Goal: Task Accomplishment & Management: Manage account settings

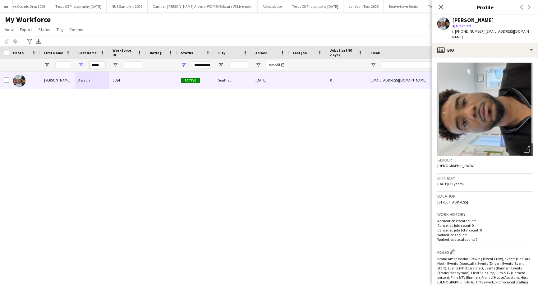
drag, startPoint x: 90, startPoint y: 66, endPoint x: 105, endPoint y: 66, distance: 14.3
click at [105, 66] on input "*****" at bounding box center [98, 64] width 16 height 7
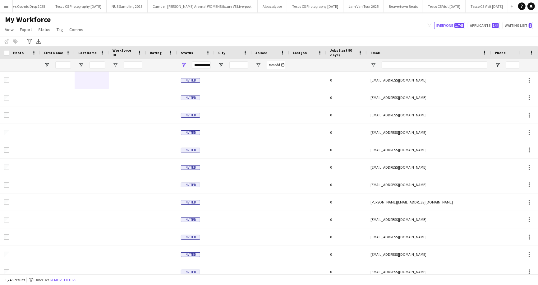
click at [5, 7] on app-icon "Menu" at bounding box center [6, 6] width 5 height 5
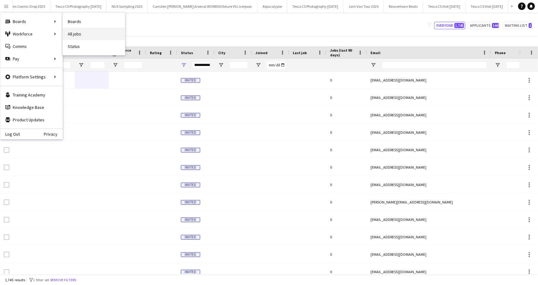
click at [82, 34] on link "All jobs" at bounding box center [94, 34] width 62 height 12
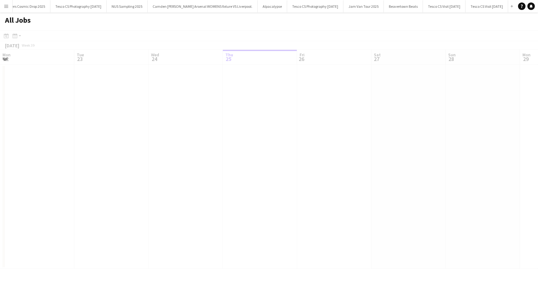
scroll to position [0, 149]
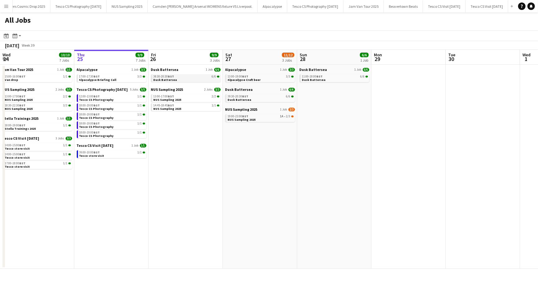
click at [168, 78] on span "Dusk Battersea" at bounding box center [166, 80] width 24 height 4
click at [169, 100] on span "NUS Sampling 2025" at bounding box center [167, 100] width 28 height 4
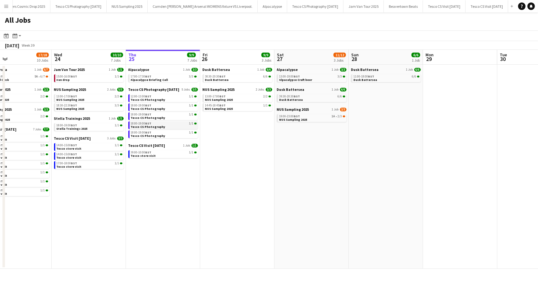
scroll to position [0, 282]
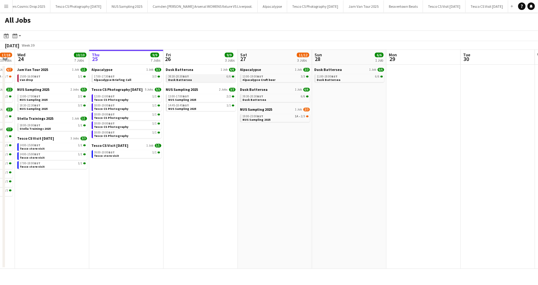
click at [197, 79] on link "08:30-20:30 BST 6/6 Dusk Battersea" at bounding box center [202, 77] width 66 height 7
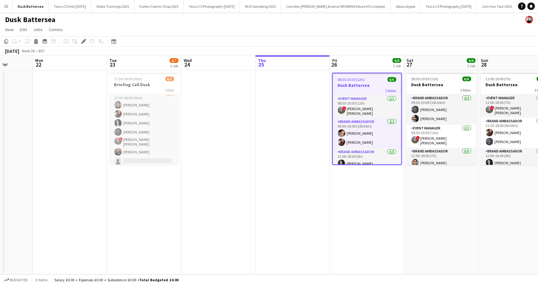
click at [6, 6] on app-icon "Menu" at bounding box center [6, 6] width 5 height 5
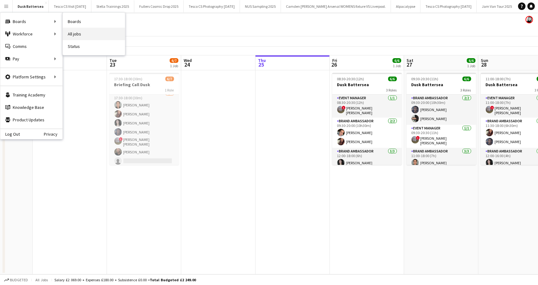
click at [75, 32] on link "All jobs" at bounding box center [94, 34] width 62 height 12
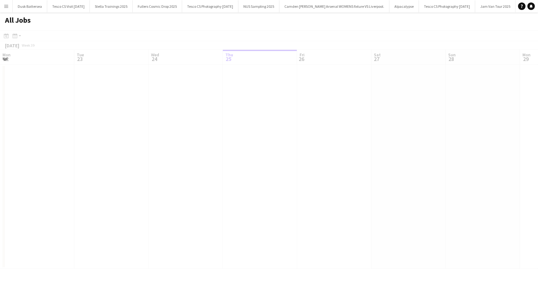
scroll to position [0, 149]
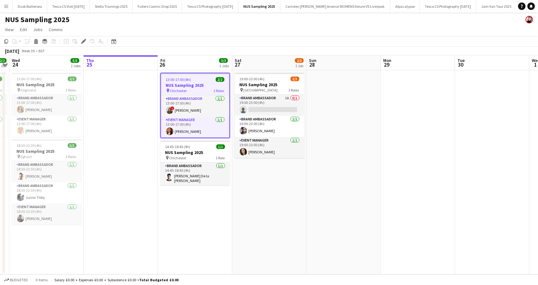
click at [182, 29] on app-page-menu "View Day view expanded Day view collapsed Month view Date picker Jump to [DATE]…" at bounding box center [269, 30] width 538 height 12
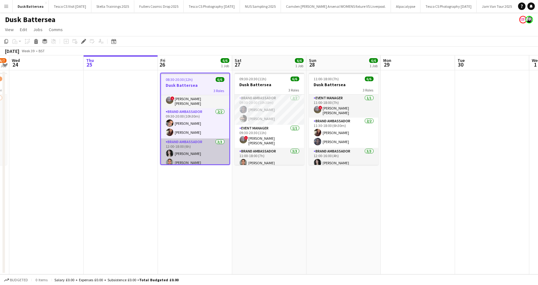
scroll to position [10, 0]
click at [186, 49] on div "September 2025 Week 39 • BST" at bounding box center [269, 51] width 538 height 9
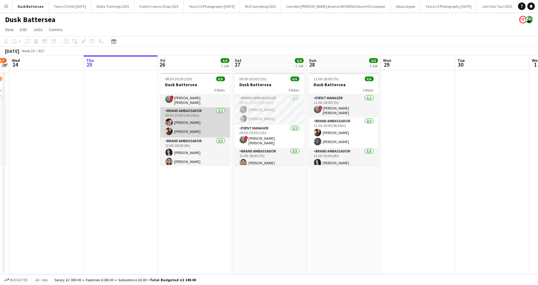
click at [179, 118] on app-card-role "Brand Ambassador 2/2 09:30-20:00 (10h30m) Ronnie ABRAHAM Yumi Araki" at bounding box center [195, 122] width 70 height 30
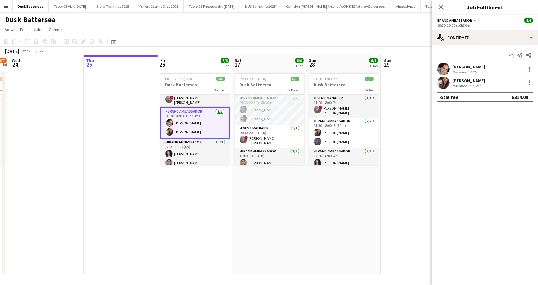
click at [460, 67] on div "Ronnie ABRAHAM" at bounding box center [468, 67] width 33 height 6
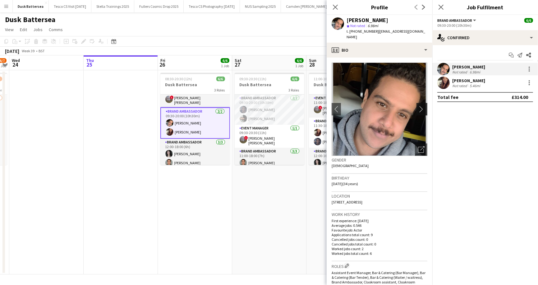
click at [422, 106] on app-icon "chevron-right" at bounding box center [423, 109] width 10 height 7
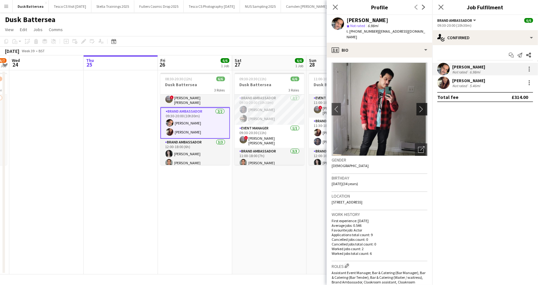
click at [422, 106] on app-icon "chevron-right" at bounding box center [423, 109] width 10 height 7
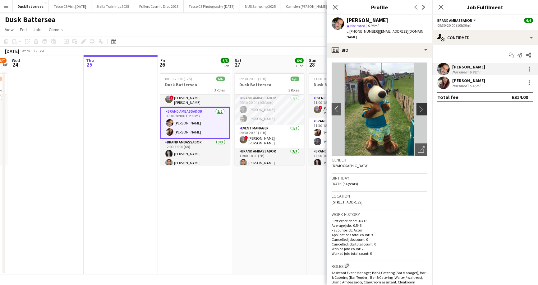
click at [422, 106] on app-icon "chevron-right" at bounding box center [423, 109] width 10 height 7
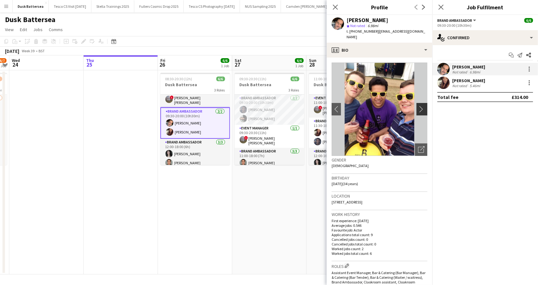
click at [422, 106] on app-icon "chevron-right" at bounding box center [423, 109] width 10 height 7
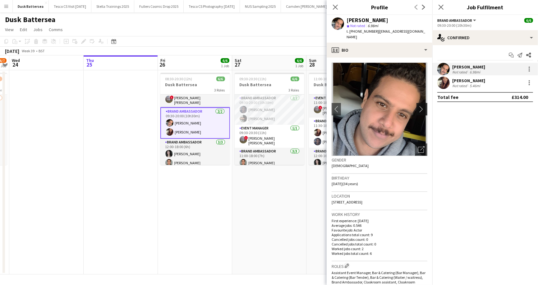
click at [422, 106] on app-icon "chevron-right" at bounding box center [423, 109] width 10 height 7
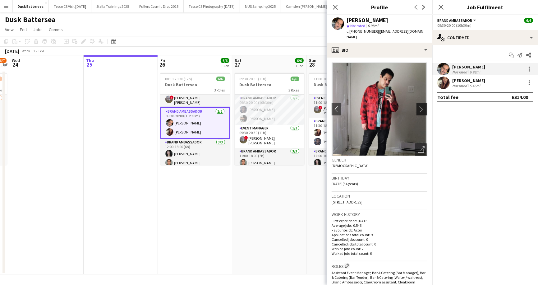
click at [422, 106] on app-icon "chevron-right" at bounding box center [423, 109] width 10 height 7
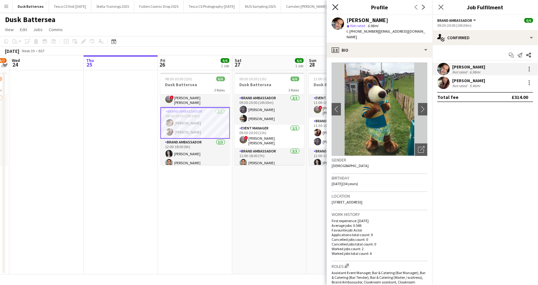
click at [336, 6] on icon at bounding box center [335, 7] width 6 height 6
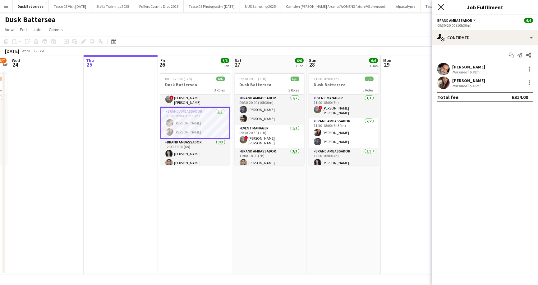
click at [439, 7] on icon "Close pop-in" at bounding box center [441, 7] width 6 height 6
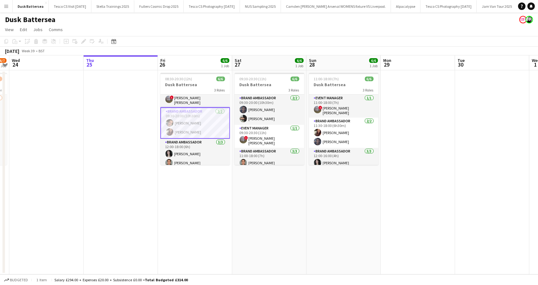
click at [188, 118] on app-card-role "Brand Ambassador 2/2 09:30-20:00 (10h30m) Ronnie ABRAHAM Yumi Araki" at bounding box center [195, 122] width 70 height 31
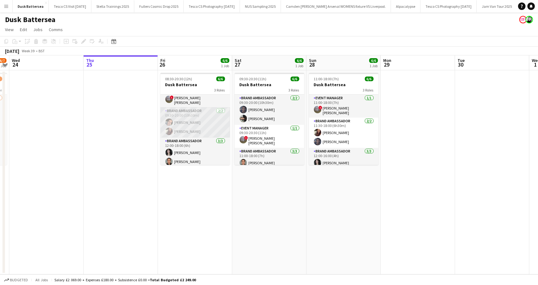
click at [188, 119] on app-card-role "Brand Ambassador 2/2 09:30-20:00 (10h30m) Ronnie ABRAHAM Yumi Araki" at bounding box center [195, 122] width 70 height 30
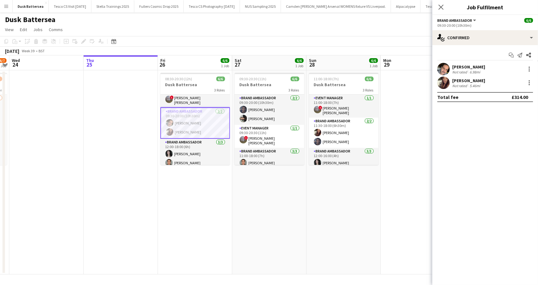
click at [470, 71] on div "6.98mi" at bounding box center [475, 72] width 13 height 5
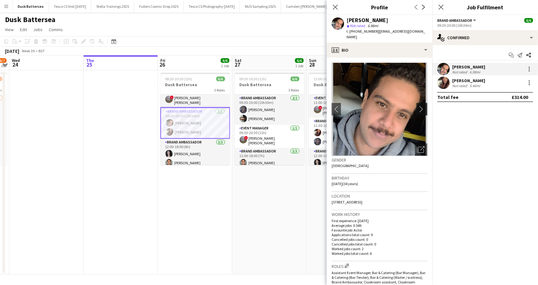
click at [423, 106] on app-icon "chevron-right" at bounding box center [423, 109] width 10 height 7
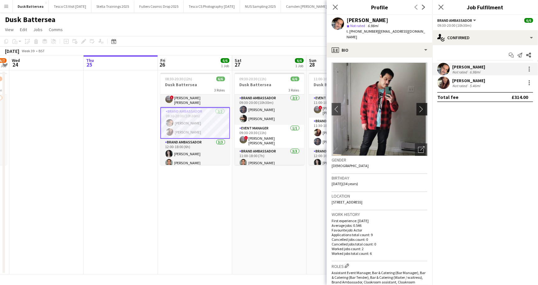
click at [423, 106] on app-icon "chevron-right" at bounding box center [423, 109] width 10 height 7
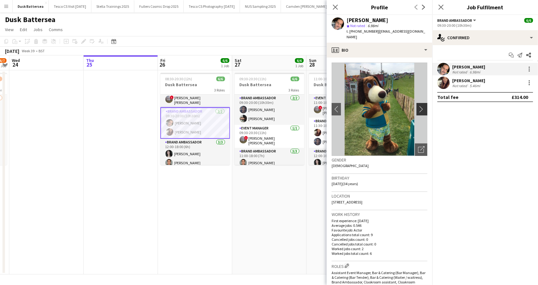
click at [423, 106] on app-icon "chevron-right" at bounding box center [423, 109] width 10 height 7
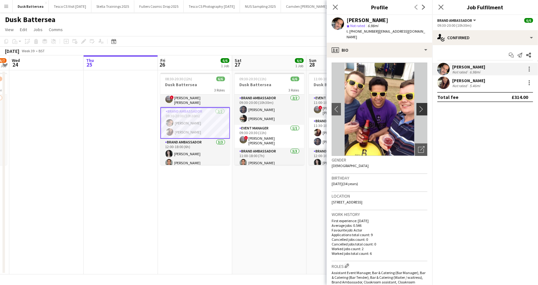
click at [423, 106] on app-icon "chevron-right" at bounding box center [423, 109] width 10 height 7
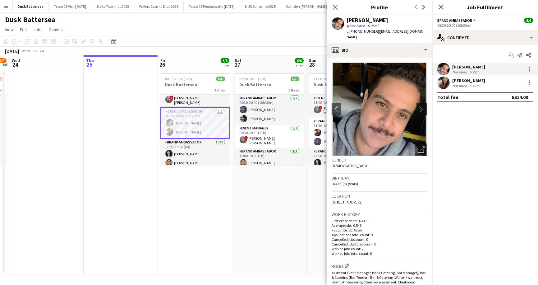
click at [423, 106] on app-icon "chevron-right" at bounding box center [423, 109] width 10 height 7
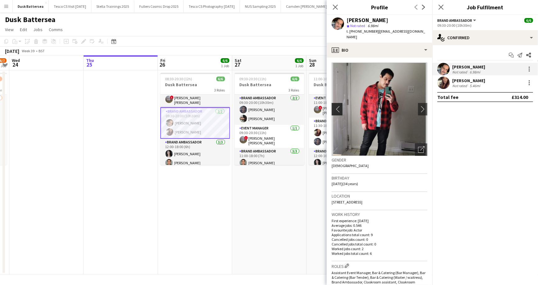
click at [339, 106] on app-icon "chevron-left" at bounding box center [337, 109] width 10 height 7
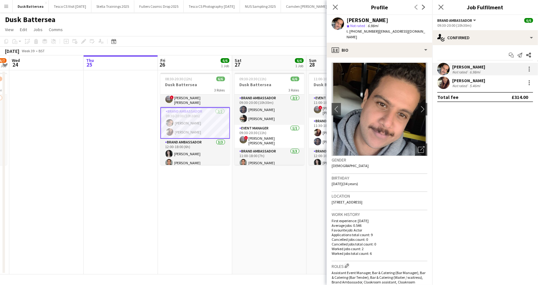
click at [301, 33] on app-page-menu "View Day view expanded Day view collapsed Month view Date picker Jump to [DATE]…" at bounding box center [269, 30] width 538 height 12
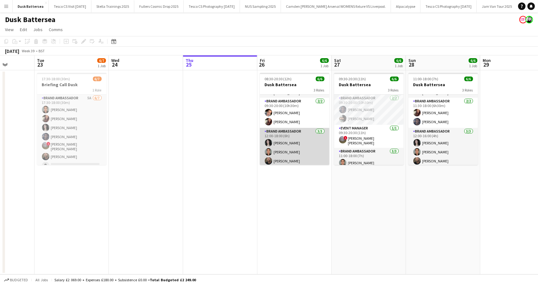
scroll to position [0, 0]
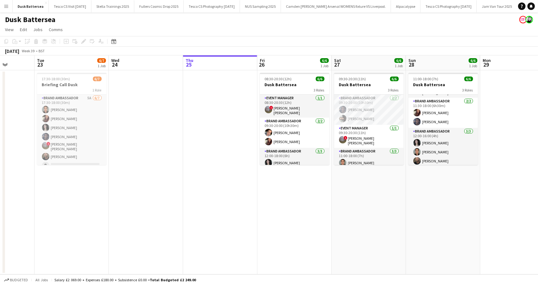
click at [137, 20] on div "Dusk Battersea" at bounding box center [269, 18] width 538 height 12
